Goal: Information Seeking & Learning: Learn about a topic

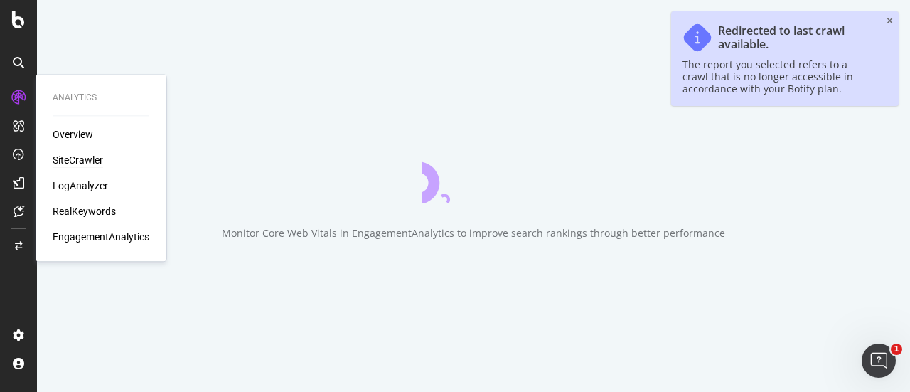
click at [90, 158] on div "SiteCrawler" at bounding box center [78, 160] width 50 height 14
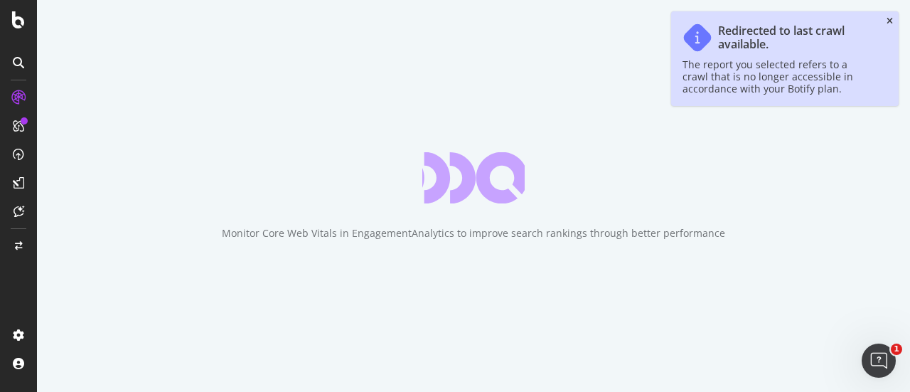
click at [891, 22] on icon "close toast" at bounding box center [890, 21] width 6 height 9
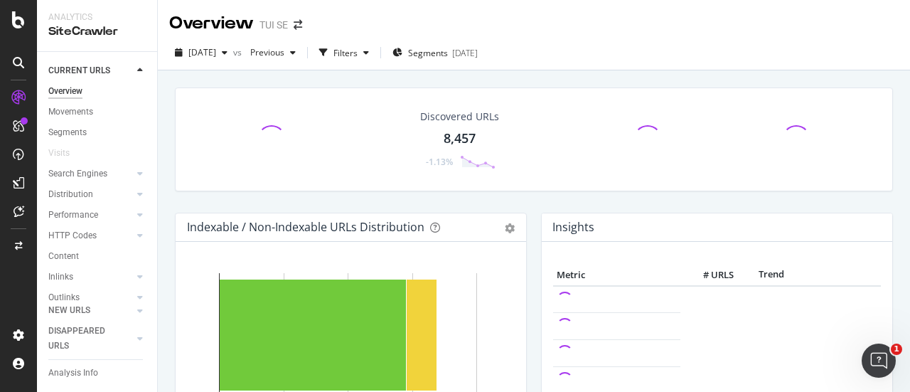
click at [461, 113] on div "Discovered URLs" at bounding box center [459, 116] width 79 height 14
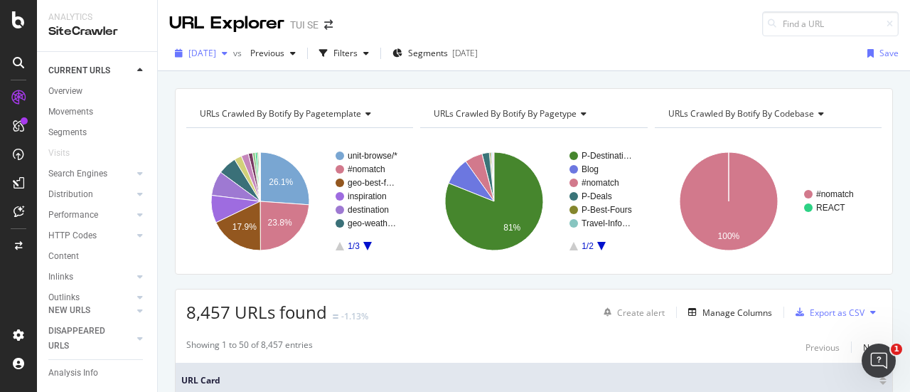
click at [216, 52] on span "2025 Aug. 11th" at bounding box center [202, 53] width 28 height 12
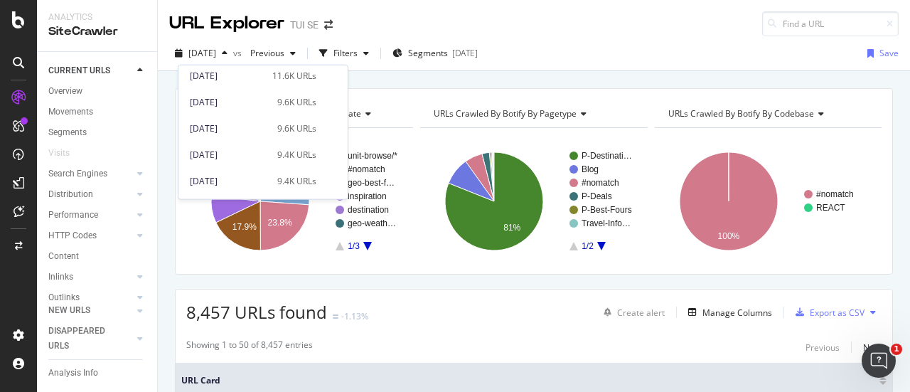
scroll to position [904, 0]
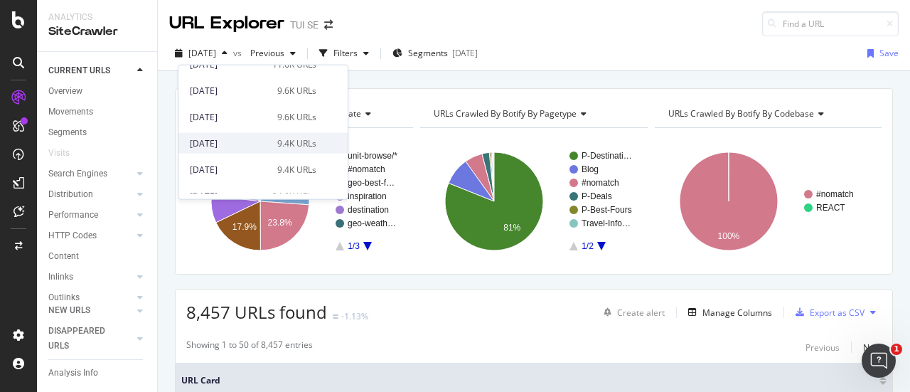
click at [252, 152] on div "2024 Apr. 30th 9.4K URLs" at bounding box center [262, 143] width 169 height 21
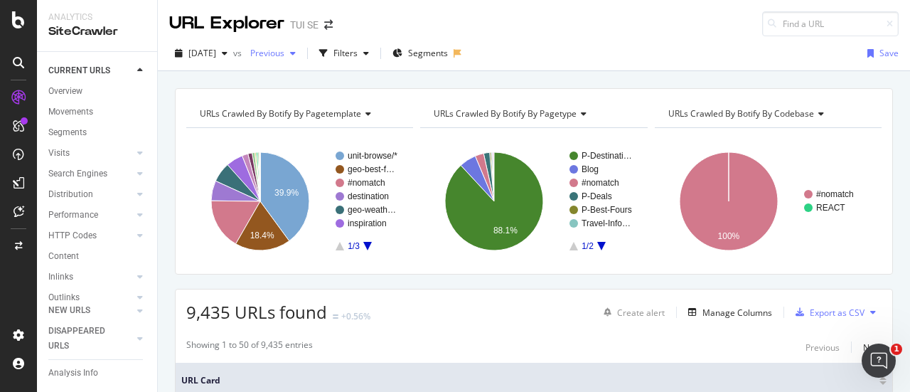
click at [301, 56] on div "button" at bounding box center [292, 53] width 17 height 9
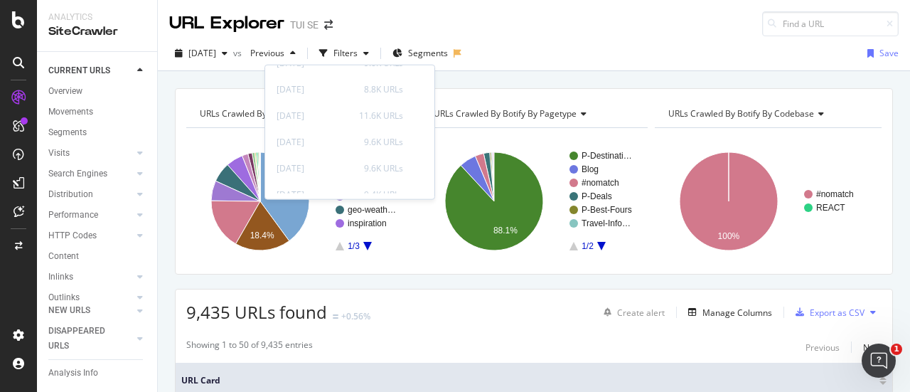
scroll to position [1101, 0]
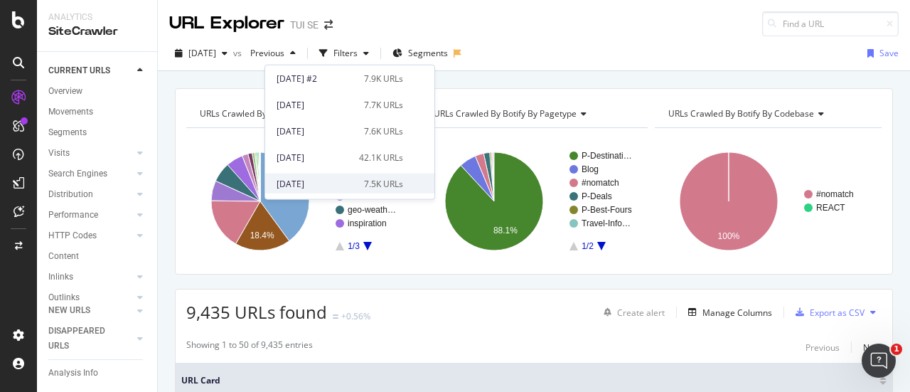
click at [328, 180] on div "2023 Jul. 25th" at bounding box center [316, 183] width 79 height 13
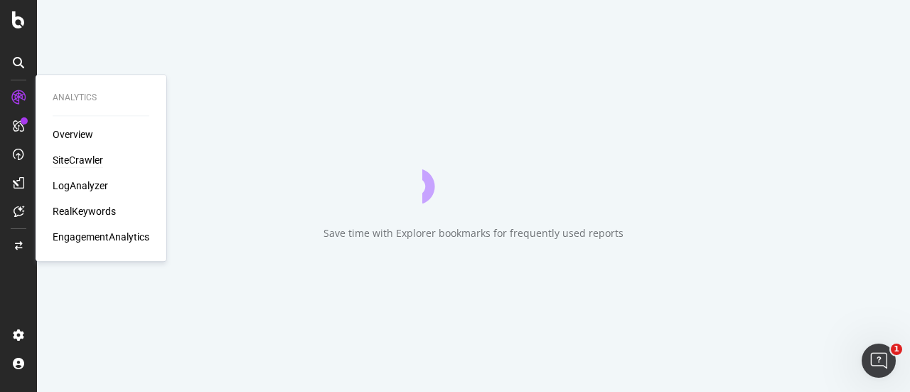
click at [67, 151] on div "Overview SiteCrawler LogAnalyzer RealKeywords EngagementAnalytics" at bounding box center [101, 185] width 97 height 117
click at [65, 164] on div "SiteCrawler" at bounding box center [78, 160] width 50 height 14
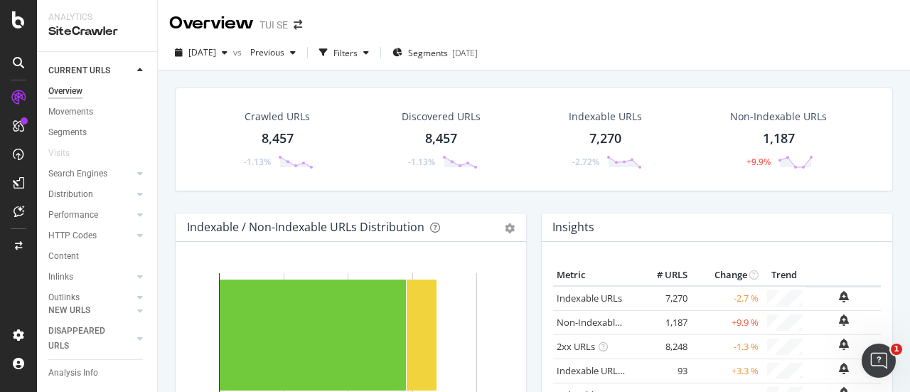
click at [291, 110] on div "Crawled URLs" at bounding box center [277, 116] width 65 height 14
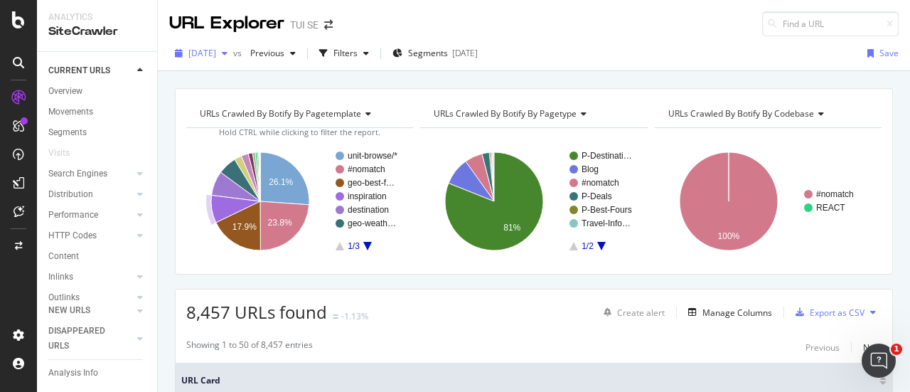
click at [221, 43] on div "2025 Aug. 11th" at bounding box center [201, 53] width 64 height 21
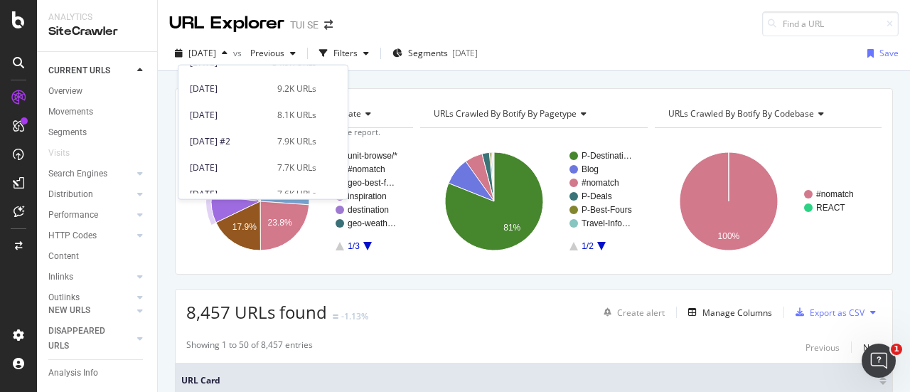
scroll to position [1015, 0]
click at [242, 111] on div "[DATE]" at bounding box center [229, 111] width 79 height 13
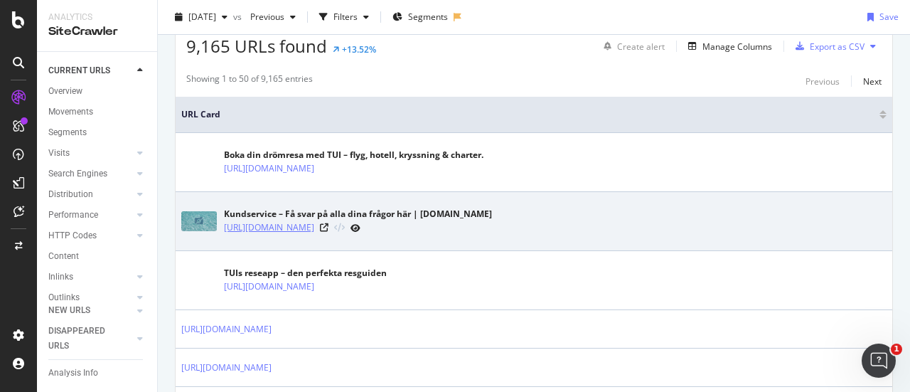
scroll to position [287, 0]
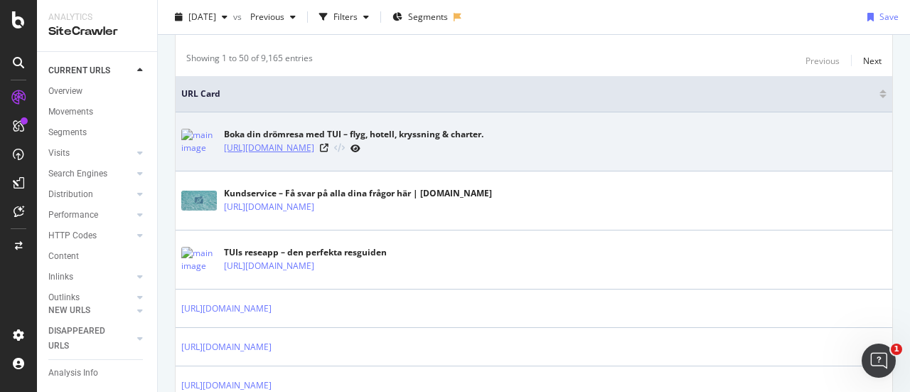
click at [276, 147] on link "https://www.tui.se/" at bounding box center [269, 148] width 90 height 14
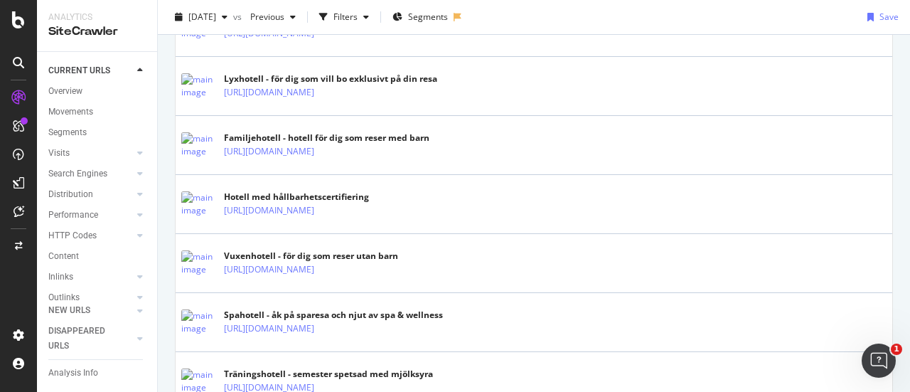
scroll to position [2943, 0]
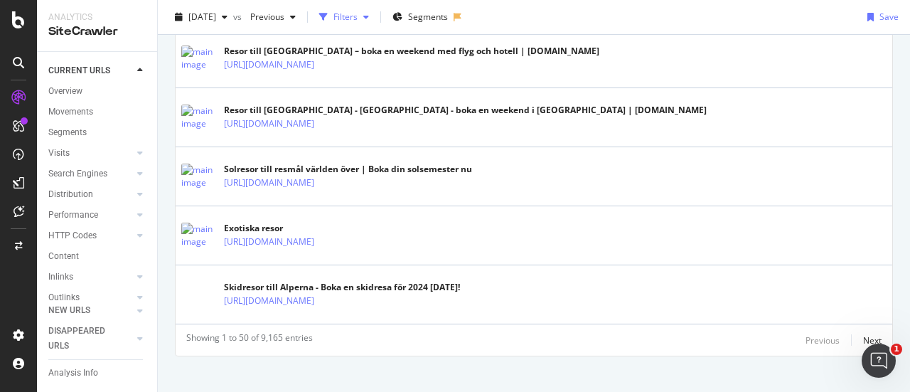
click at [373, 10] on div "Filters" at bounding box center [344, 16] width 61 height 21
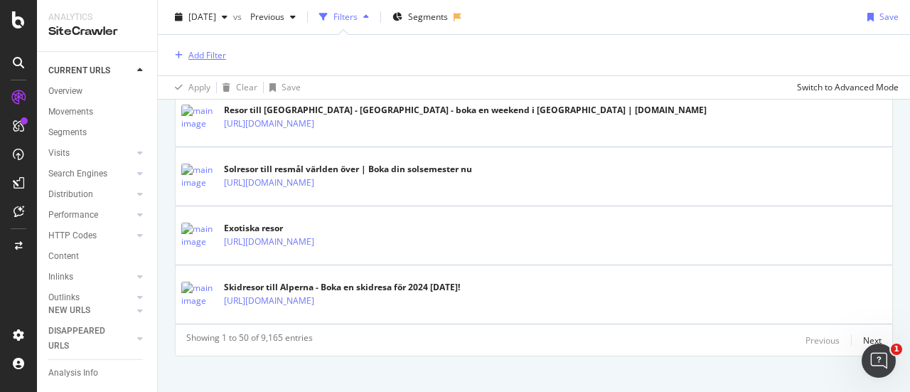
click at [220, 55] on div "Add Filter" at bounding box center [207, 55] width 38 height 12
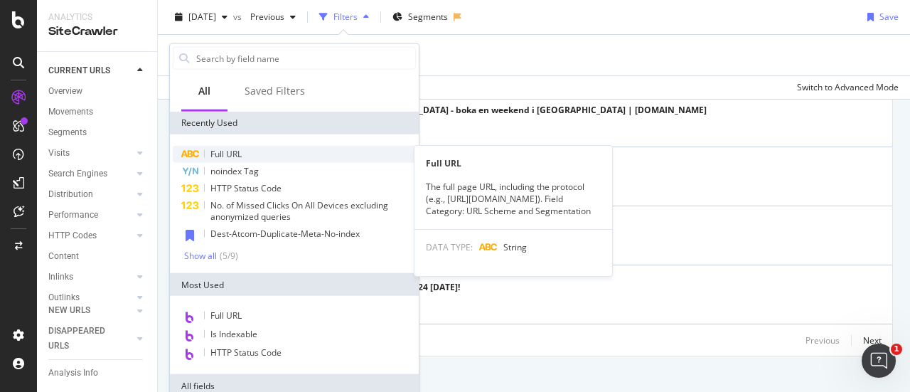
click at [229, 154] on span "Full URL" at bounding box center [225, 154] width 31 height 12
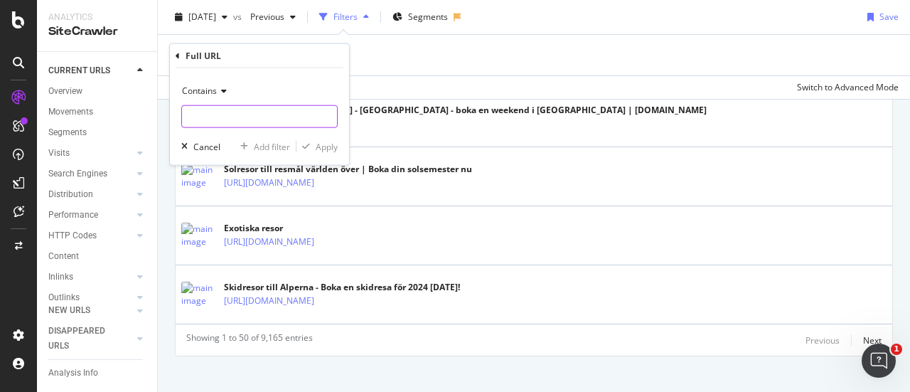
click at [307, 117] on input "text" at bounding box center [259, 116] width 155 height 23
type input "sista-minuten"
click at [321, 144] on div "Apply" at bounding box center [327, 146] width 22 height 12
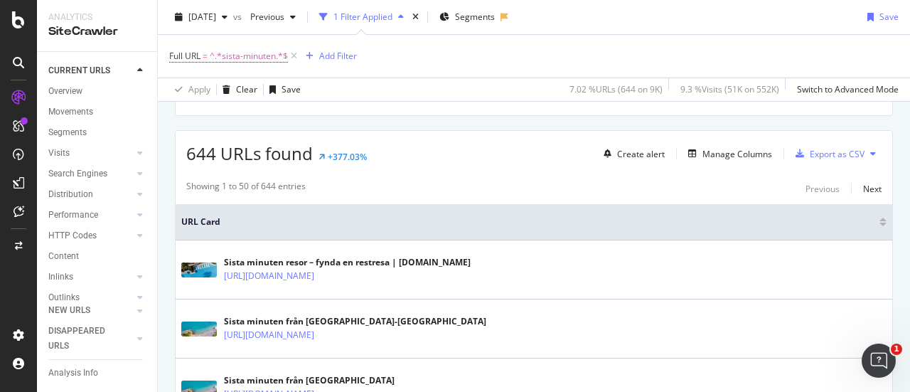
scroll to position [3009, 0]
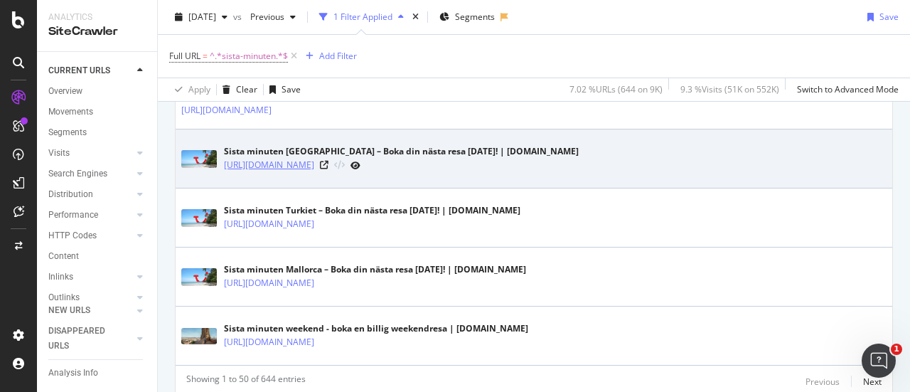
click at [314, 158] on link "[URL][DOMAIN_NAME]" at bounding box center [269, 165] width 90 height 14
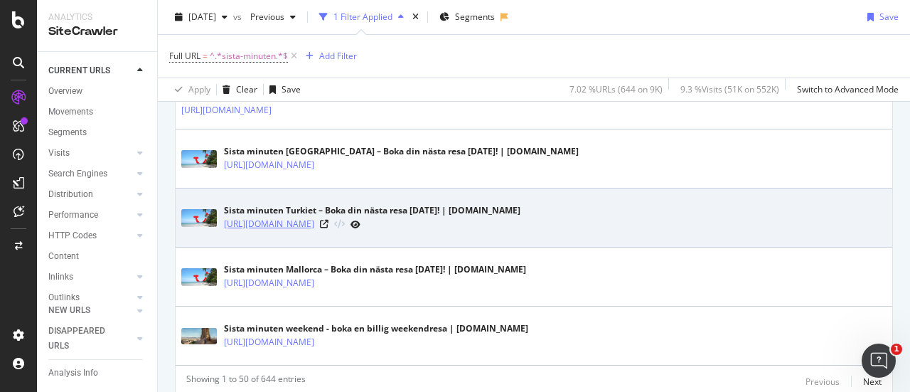
click at [314, 217] on link "https://www.tui.se/resa/turkiet/sista-minuten/" at bounding box center [269, 224] width 90 height 14
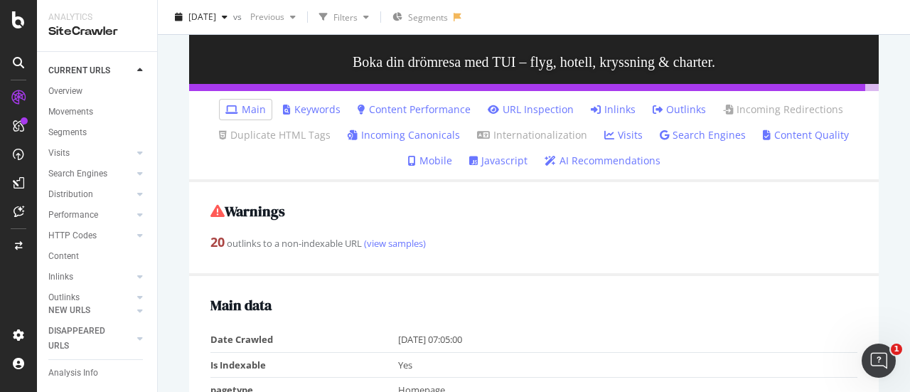
scroll to position [178, 0]
click at [398, 117] on link "Content Performance" at bounding box center [414, 109] width 113 height 14
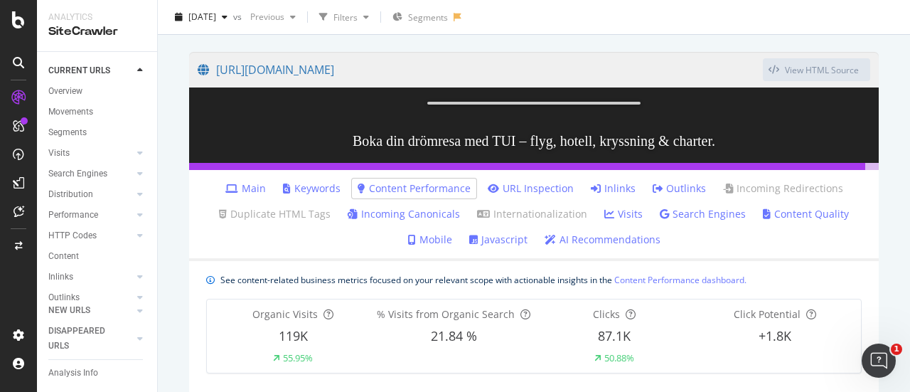
scroll to position [100, 0]
click at [255, 196] on link "Main" at bounding box center [245, 188] width 41 height 14
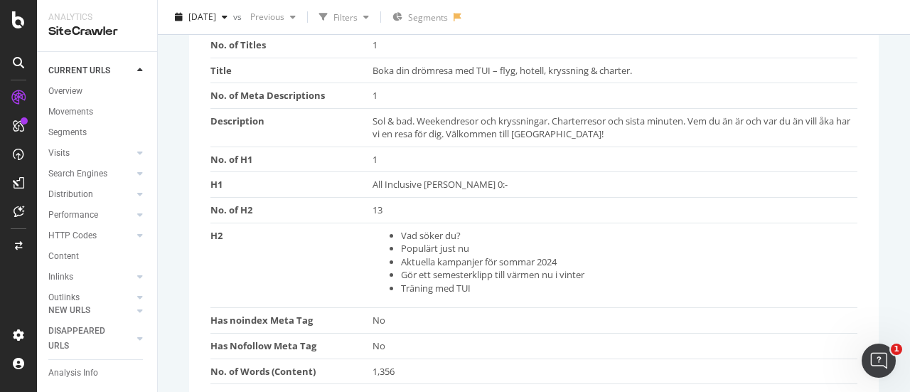
scroll to position [1003, 0]
click at [425, 242] on li "Vad söker du?" at bounding box center [626, 235] width 450 height 14
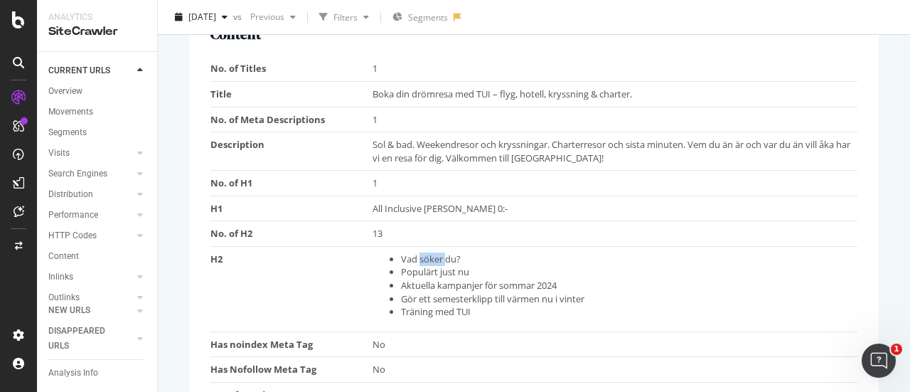
click at [425, 252] on li "Vad söker du?" at bounding box center [626, 259] width 450 height 14
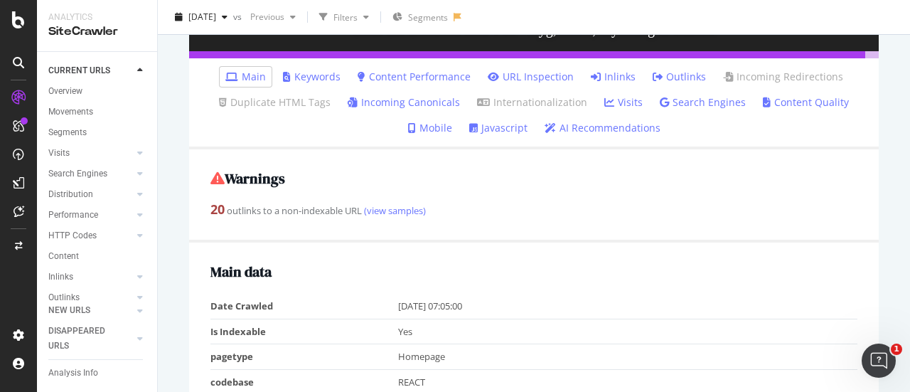
scroll to position [0, 0]
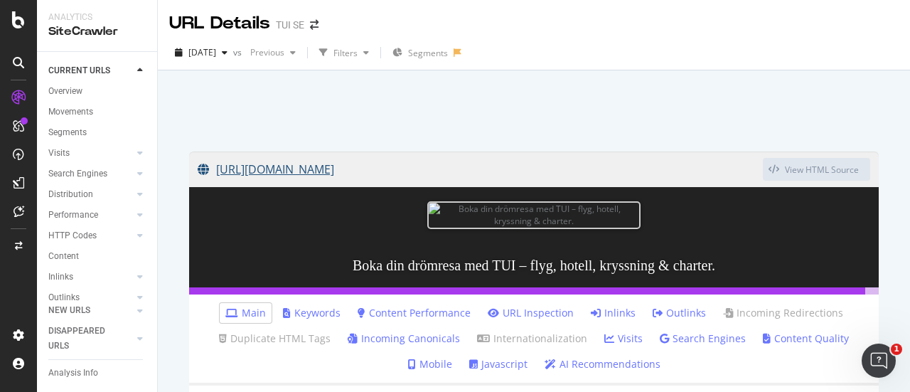
click at [336, 168] on link "https://www.tui.se/" at bounding box center [480, 169] width 565 height 36
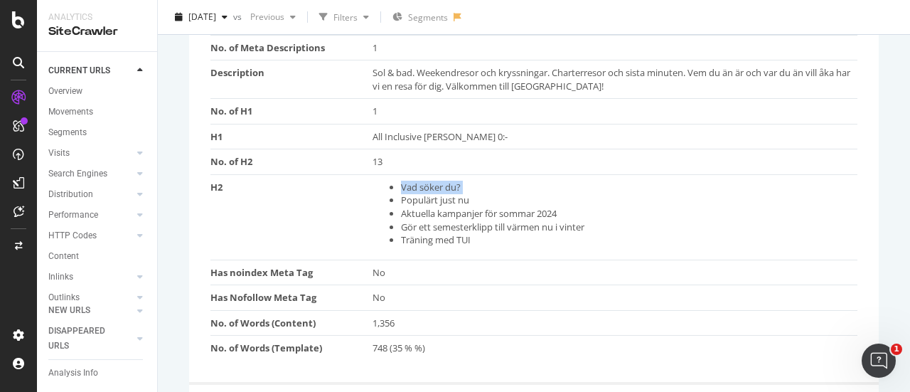
scroll to position [1084, 0]
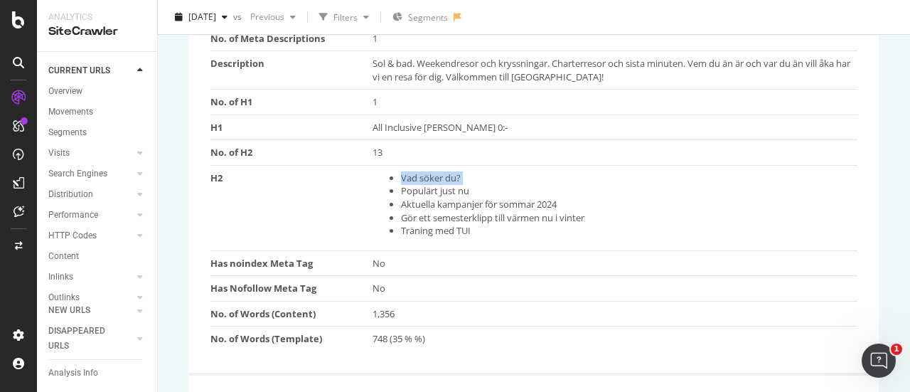
click at [437, 171] on li "Vad söker du?" at bounding box center [626, 178] width 450 height 14
click at [424, 175] on li "Vad söker du?" at bounding box center [626, 178] width 450 height 14
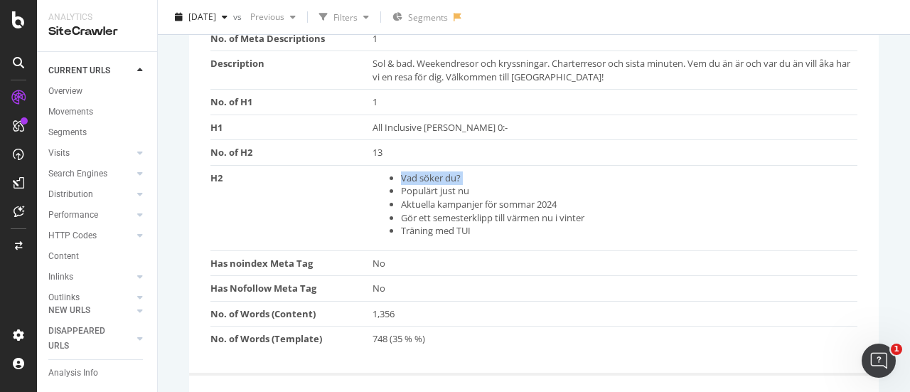
click at [424, 175] on li "Vad söker du?" at bounding box center [626, 178] width 450 height 14
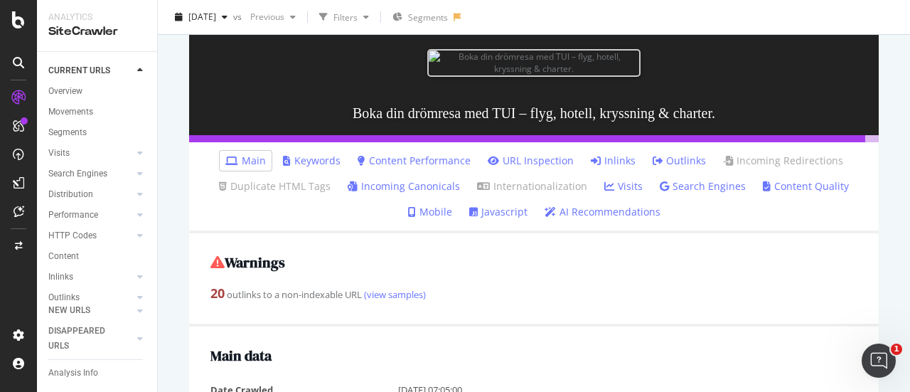
scroll to position [0, 0]
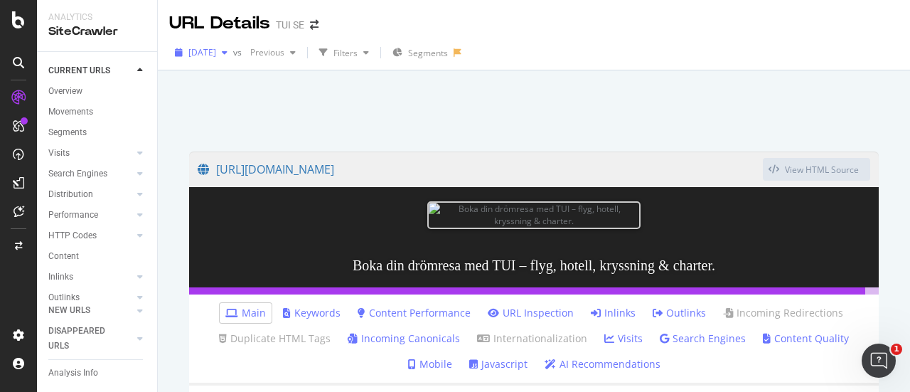
click at [216, 53] on span "[DATE]" at bounding box center [202, 52] width 28 height 12
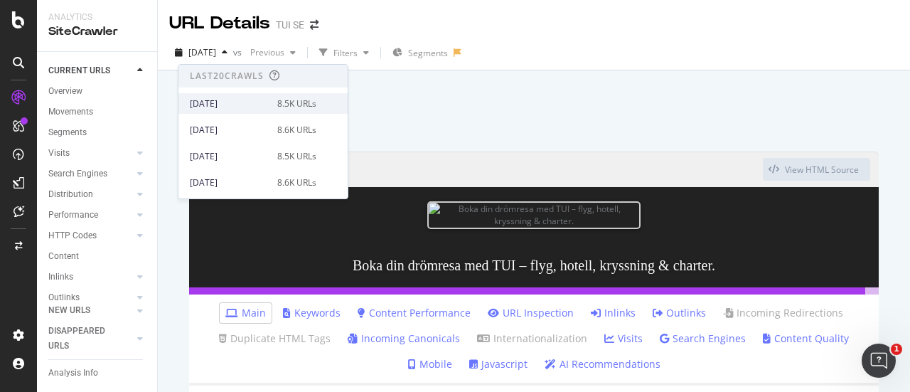
click at [246, 103] on div "2025 Aug. 11th" at bounding box center [229, 103] width 79 height 13
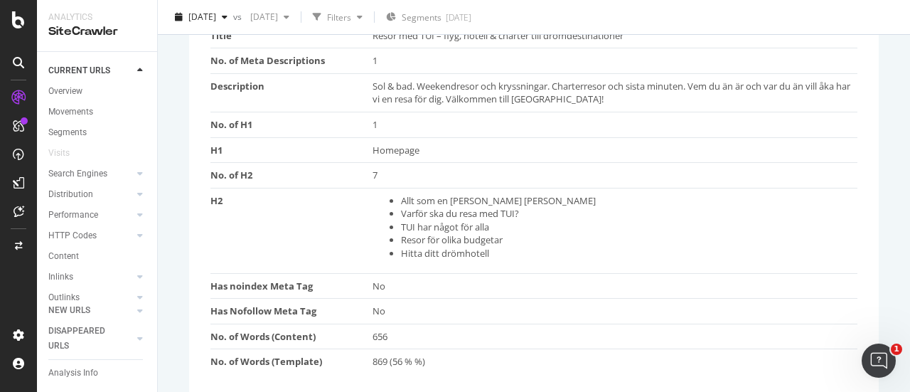
scroll to position [1147, 0]
click at [424, 193] on li "Allt som en resa kan vara" at bounding box center [626, 200] width 450 height 14
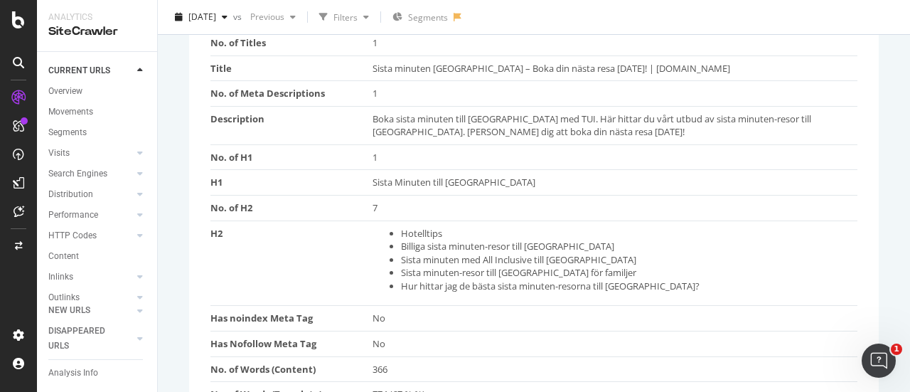
scroll to position [1097, 0]
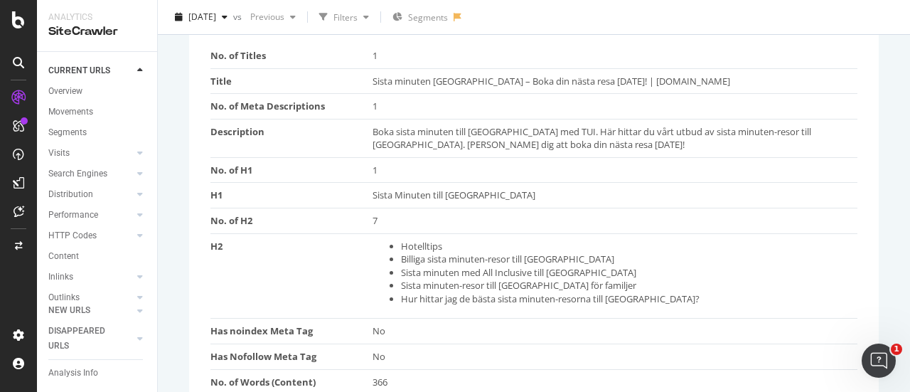
click at [415, 240] on li "Hotelltips" at bounding box center [626, 247] width 450 height 14
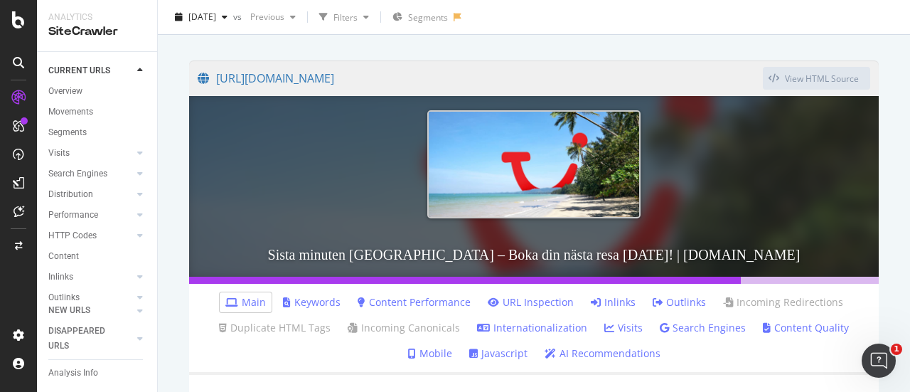
scroll to position [90, 0]
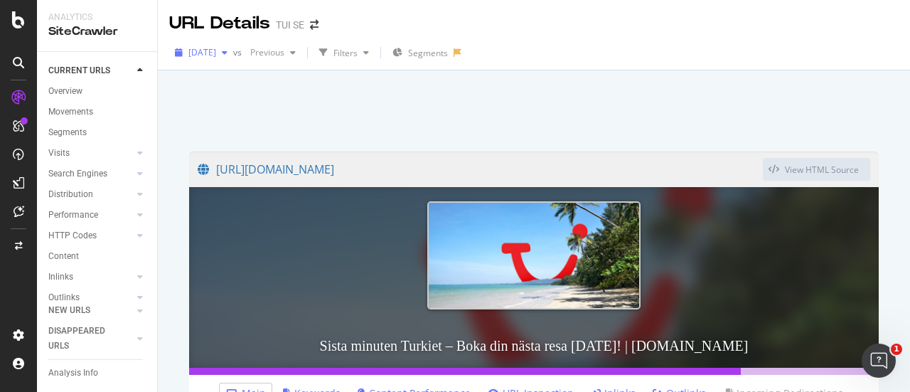
click at [200, 51] on span "[DATE]" at bounding box center [202, 52] width 28 height 12
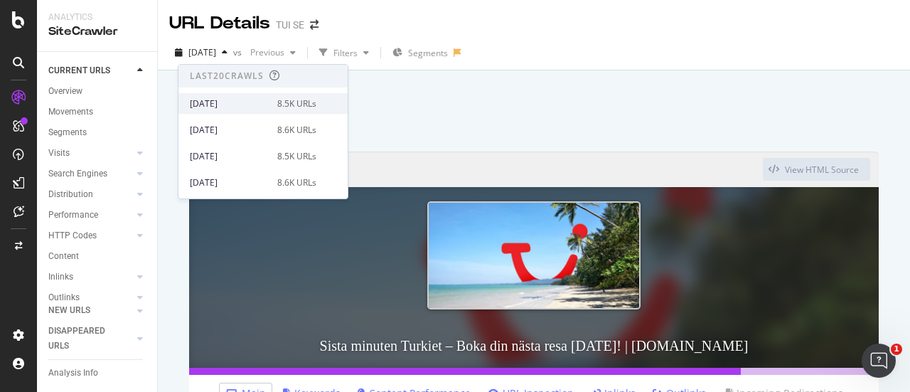
click at [245, 102] on div "2025 Aug. 11th" at bounding box center [229, 103] width 79 height 13
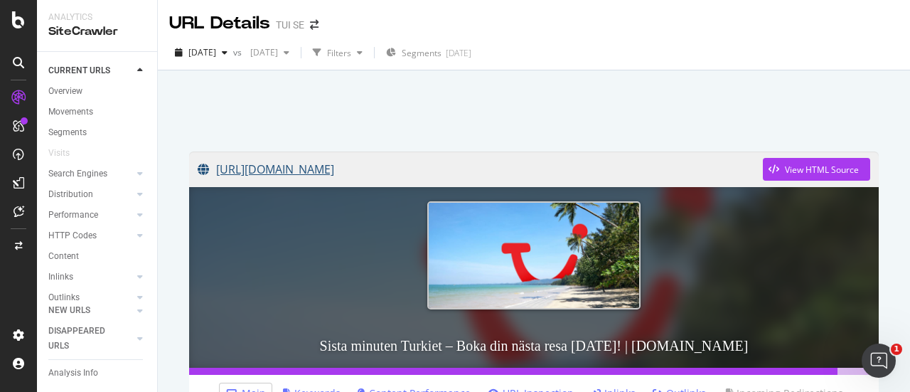
click at [388, 171] on link "https://www.tui.se/resa/turkiet/sista-minuten/" at bounding box center [480, 169] width 565 height 36
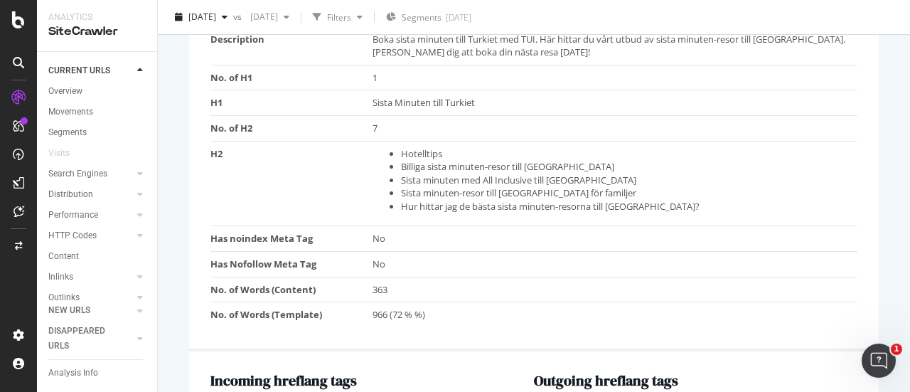
scroll to position [1191, 0]
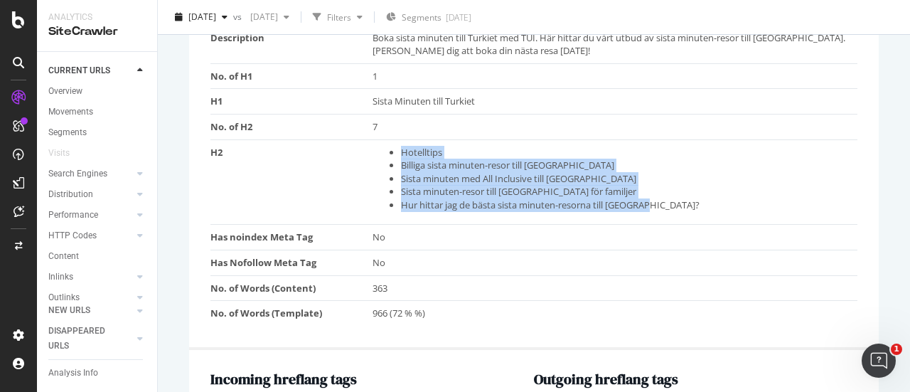
drag, startPoint x: 384, startPoint y: 141, endPoint x: 668, endPoint y: 196, distance: 289.0
click at [668, 196] on ul "Hotelltips Billiga sista minuten-resor till Turkiet Sista minuten med All Inclu…" at bounding box center [612, 179] width 478 height 66
click at [667, 198] on li "Hur hittar jag de bästa sista minuten-resorna till Turkiet?" at bounding box center [626, 205] width 450 height 14
